Goal: Information Seeking & Learning: Learn about a topic

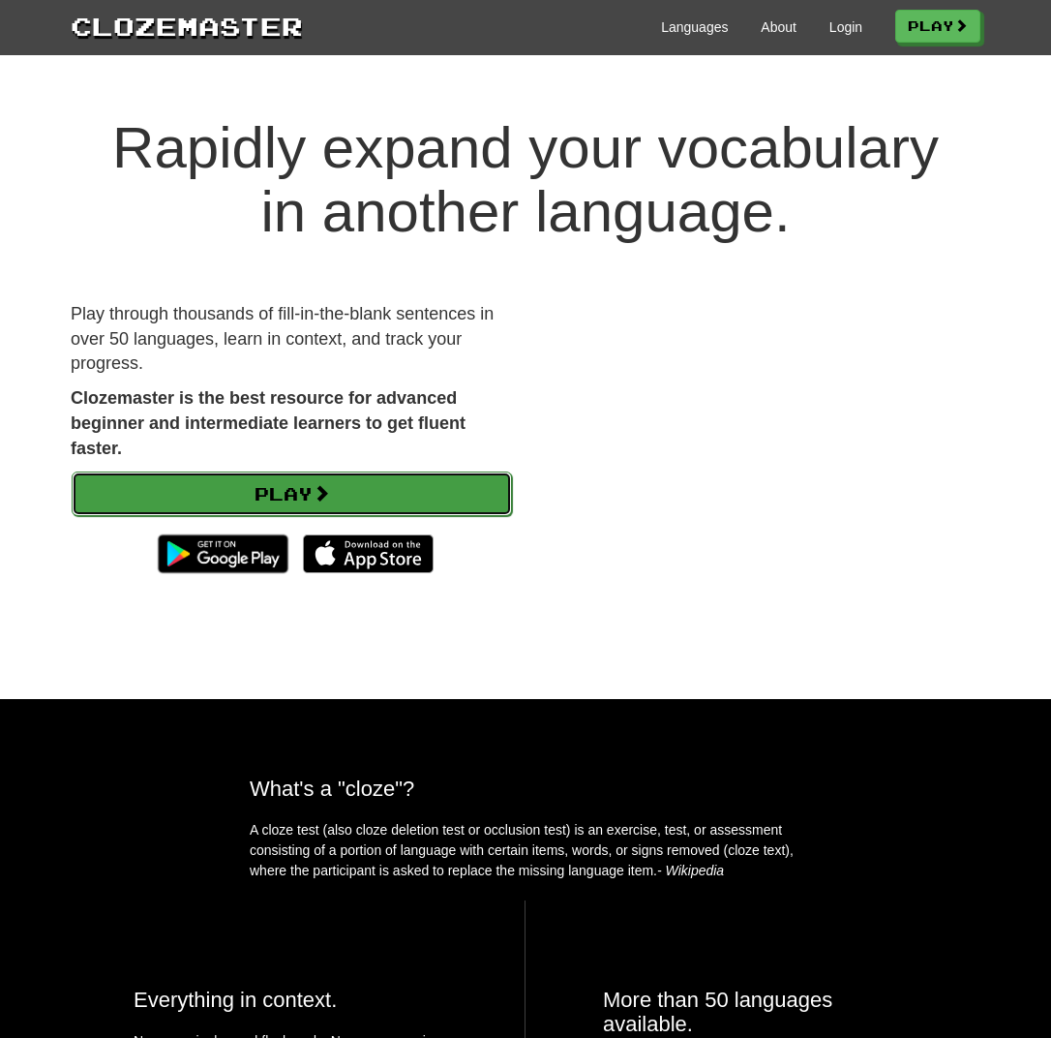
click at [479, 490] on link "Play" at bounding box center [292, 493] width 440 height 45
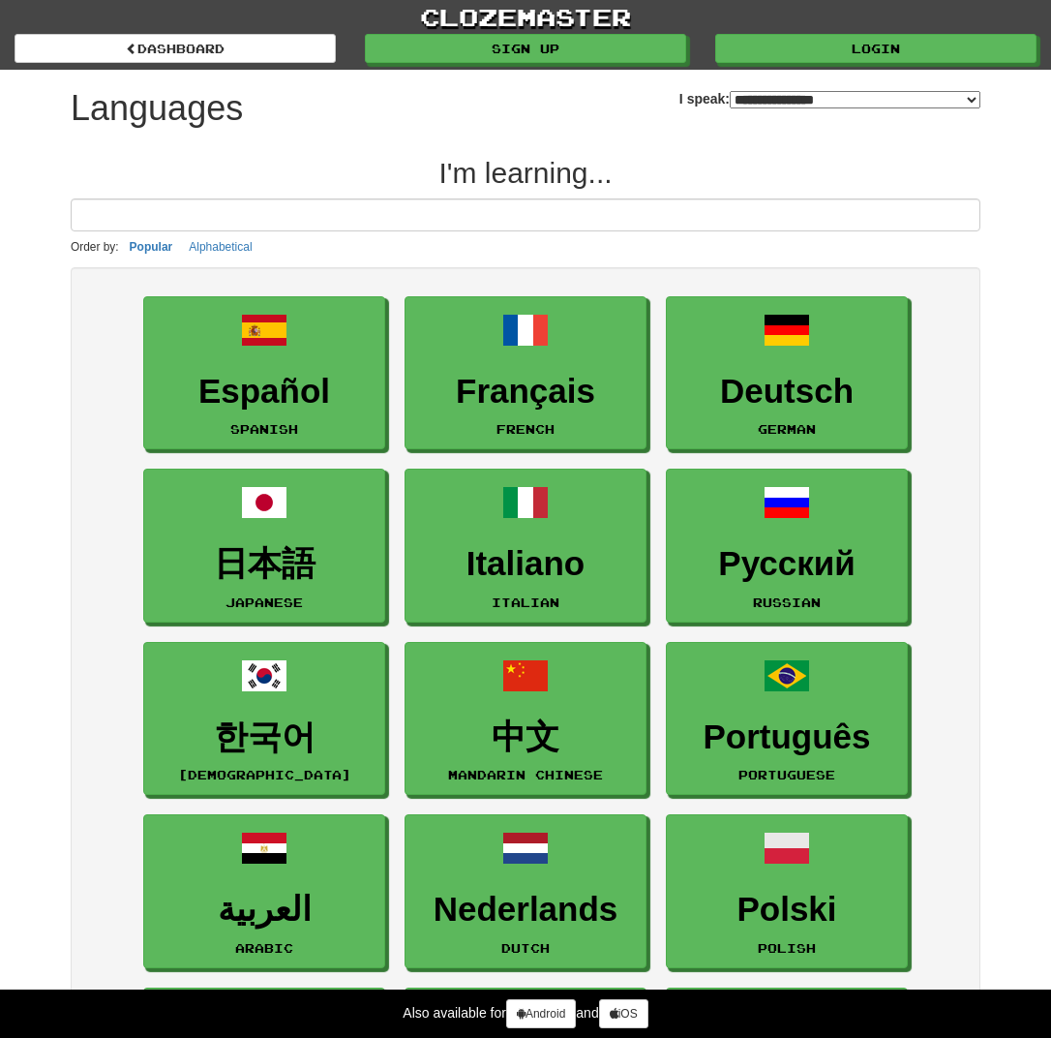
select select "*******"
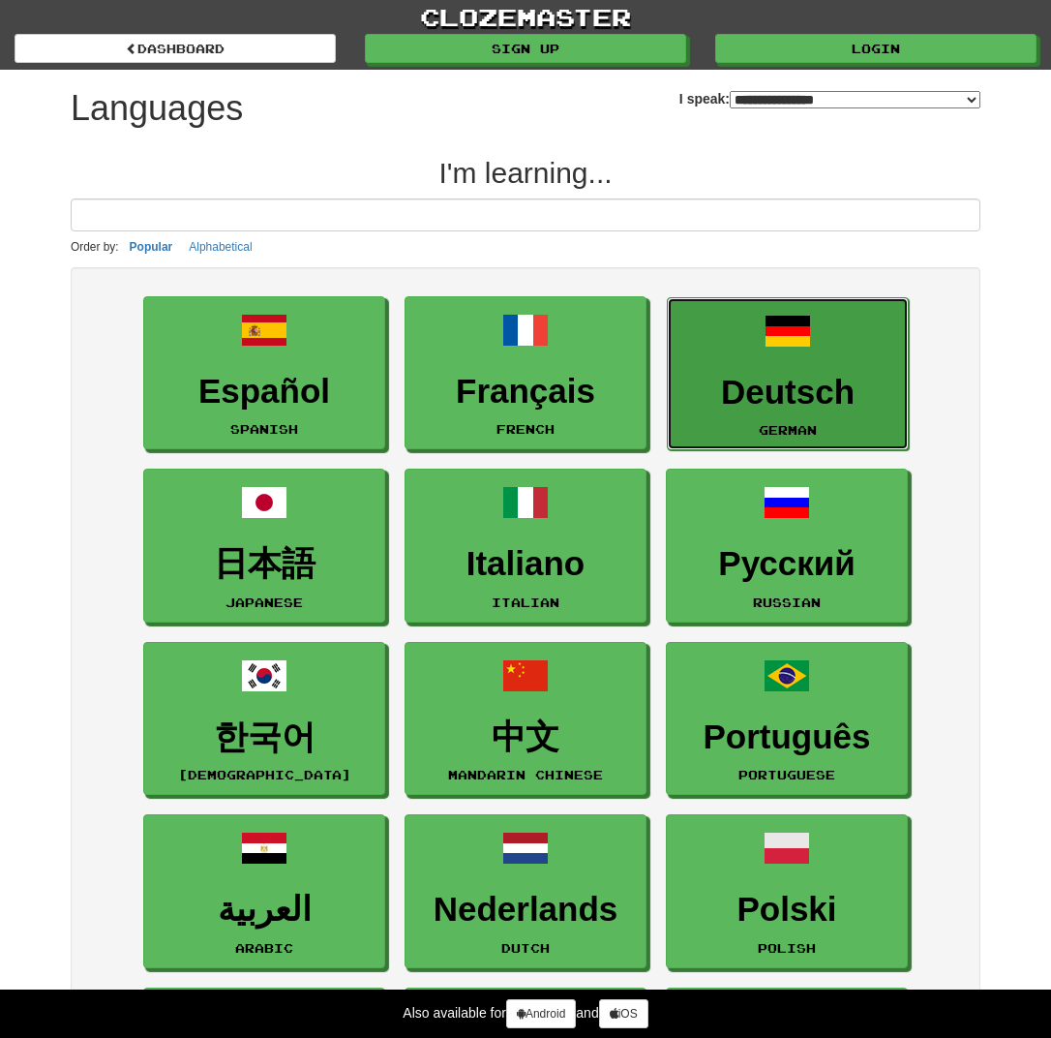
click at [788, 409] on h3 "Deutsch" at bounding box center [788, 393] width 221 height 38
